Goal: Task Accomplishment & Management: Manage account settings

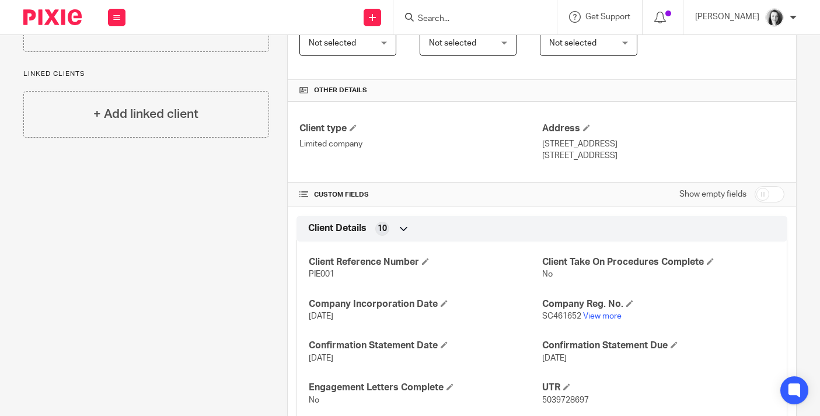
scroll to position [229, 0]
drag, startPoint x: 610, startPoint y: 154, endPoint x: 543, endPoint y: 148, distance: 67.4
click at [543, 148] on div "Address 9 Alder Green, Bourtreehill North Irvine, KA11 1LB" at bounding box center [663, 142] width 242 height 39
copy div "9 Alder Green, Bourtreehill North Irvine, KA11 1LB"
click at [584, 129] on span at bounding box center [586, 128] width 7 height 7
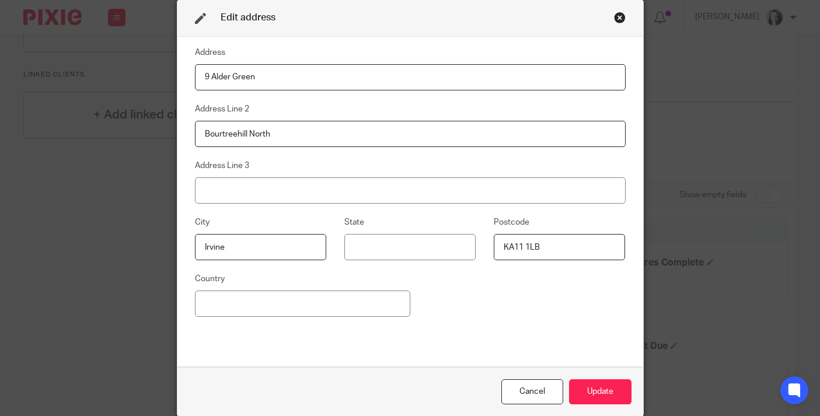
drag, startPoint x: 263, startPoint y: 76, endPoint x: 182, endPoint y: 75, distance: 81.2
click at [182, 75] on div "Address 9 Alder Green Address Line 2 Bourtreehill North Address Line 3 City Irv…" at bounding box center [410, 202] width 466 height 331
paste input "3 Dent Crescent, Troon, Scotland, KA10 7NF"
drag, startPoint x: 366, startPoint y: 78, endPoint x: 330, endPoint y: 77, distance: 36.2
click at [330, 77] on input "3 Dent Crescent, Troon, Scotland, KA10 7NF" at bounding box center [410, 77] width 431 height 26
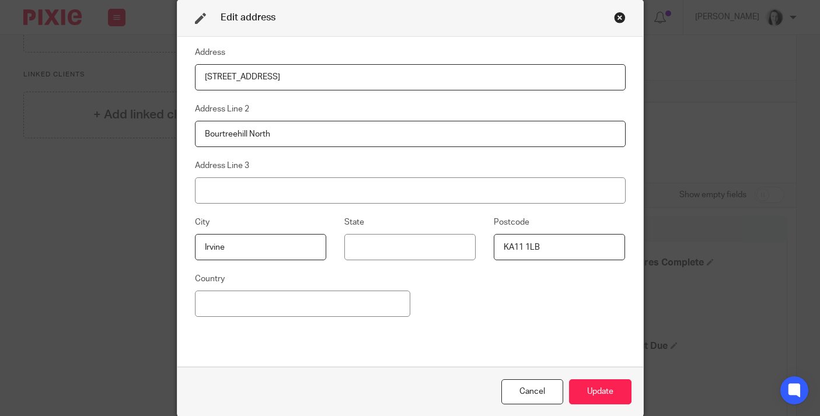
type input "3 Dent Crescent, Troon, Scotland, KA10 7NF"
drag, startPoint x: 546, startPoint y: 251, endPoint x: 472, endPoint y: 250, distance: 73.6
click at [472, 250] on div "City Irvine State Postcode KA11 1LB" at bounding box center [400, 243] width 449 height 57
paste input "0 7NF"
type input "KA10 7NF"
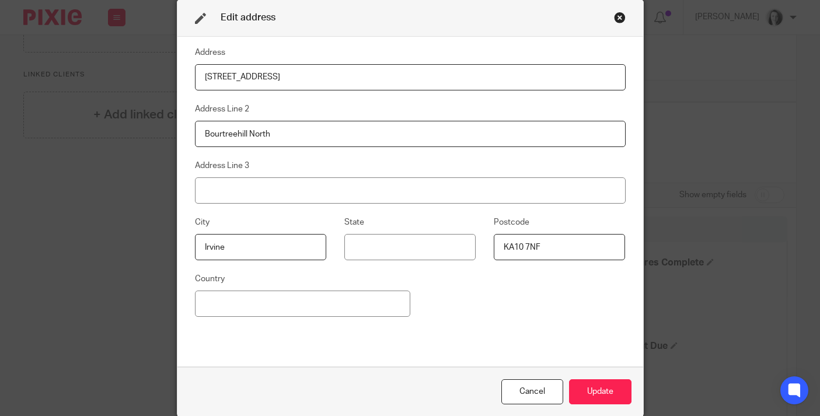
drag, startPoint x: 235, startPoint y: 250, endPoint x: 129, endPoint y: 250, distance: 105.7
click at [129, 250] on div "Edit address Address 3 Dent Crescent, Troon, Scotland, KA10 7NF Address Line 2 …" at bounding box center [410, 208] width 820 height 416
type input "Troon"
click at [264, 309] on input at bounding box center [302, 304] width 215 height 26
drag, startPoint x: 264, startPoint y: 80, endPoint x: 386, endPoint y: 80, distance: 122.0
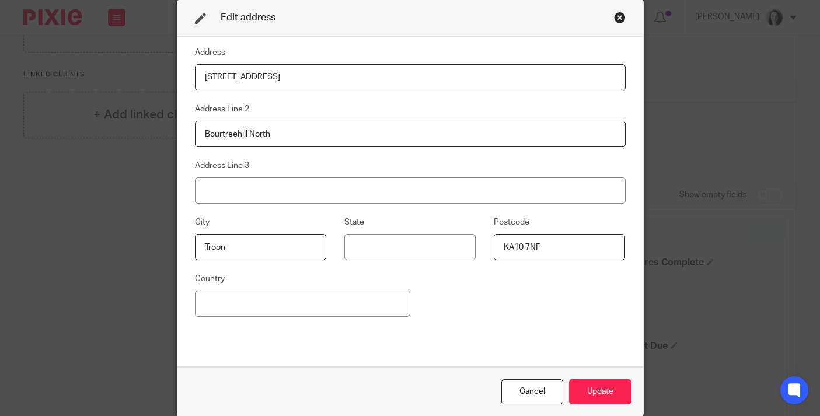
click at [386, 80] on input "3 Dent Crescent, Troon, Scotland, KA10 7NF" at bounding box center [410, 77] width 431 height 26
type input "3 Dent Crescent"
drag, startPoint x: 280, startPoint y: 139, endPoint x: 204, endPoint y: 128, distance: 77.3
click at [204, 128] on input "Bourtreehill North" at bounding box center [410, 134] width 431 height 26
click at [470, 170] on fieldset "Address Line 3" at bounding box center [410, 181] width 431 height 45
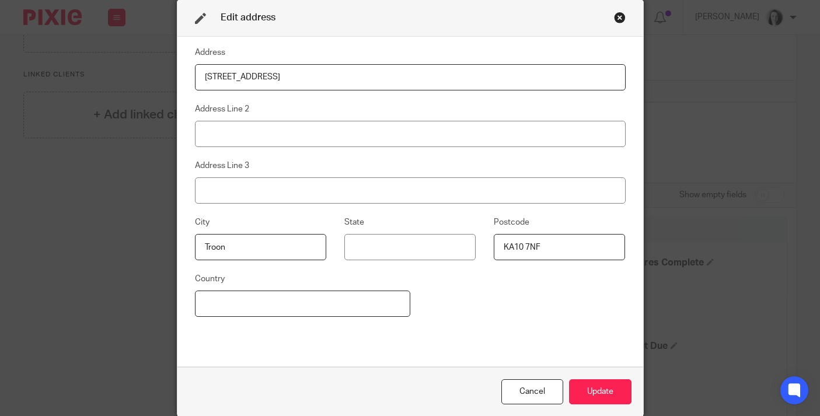
click at [349, 311] on input at bounding box center [302, 304] width 215 height 26
type input "u"
type input "U"
type input "G"
type input "U"
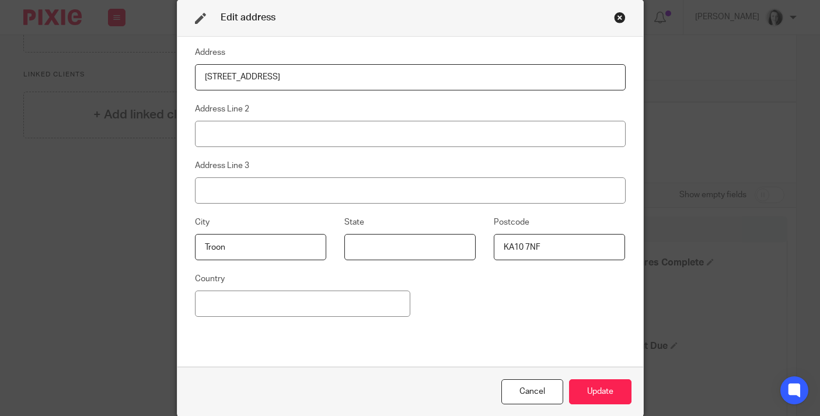
click at [418, 255] on input at bounding box center [409, 247] width 131 height 26
type input "Scotland"
click at [559, 310] on div "Address 3 Dent Crescent Address Line 2 Address Line 3 City Troon State Scotland…" at bounding box center [410, 202] width 431 height 313
click at [586, 392] on button "Update" at bounding box center [600, 391] width 62 height 25
